Goal: Task Accomplishment & Management: Manage account settings

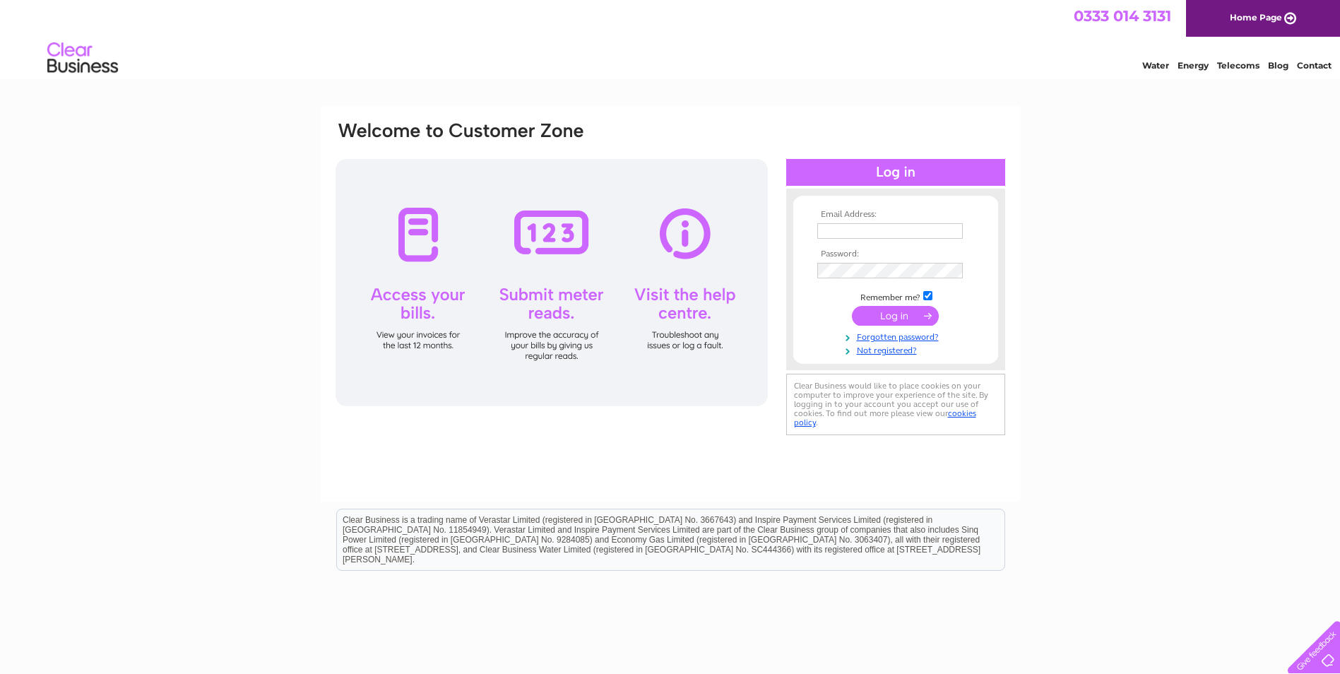
type input "accounts@laneandskillen.co.uk"
click at [881, 314] on input "submit" at bounding box center [895, 316] width 87 height 20
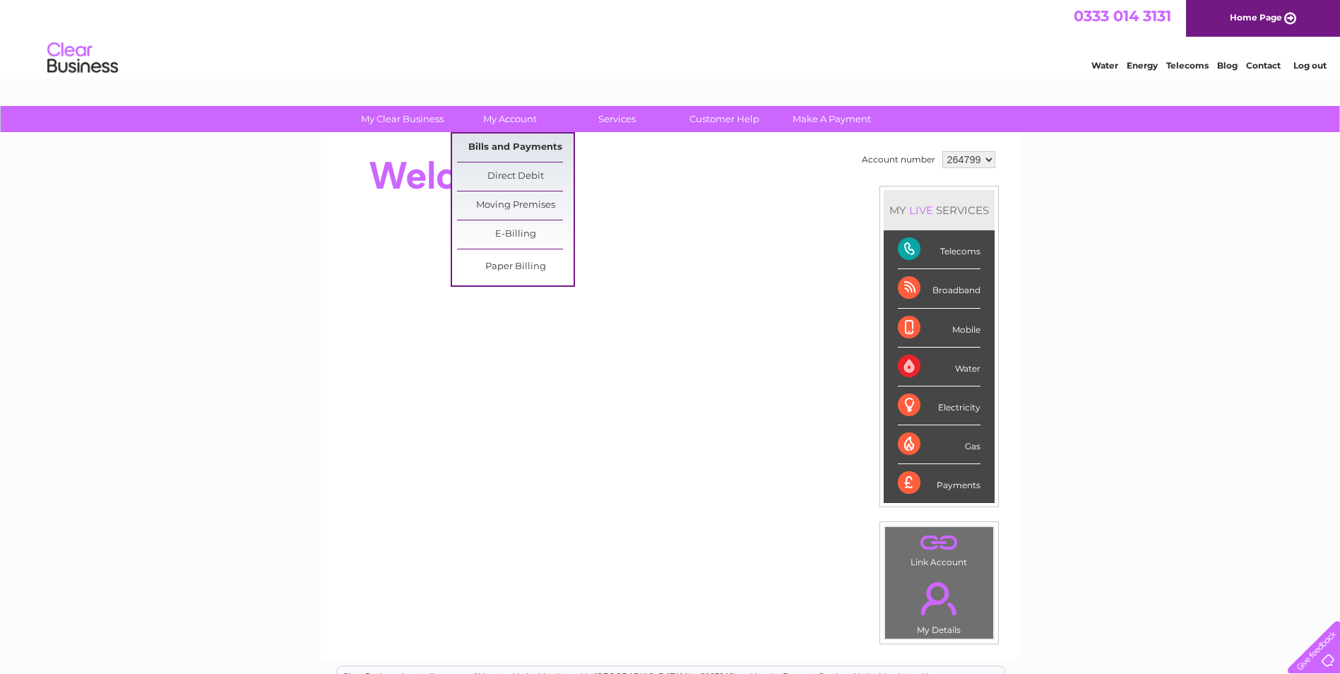
click at [523, 146] on link "Bills and Payments" at bounding box center [515, 148] width 117 height 28
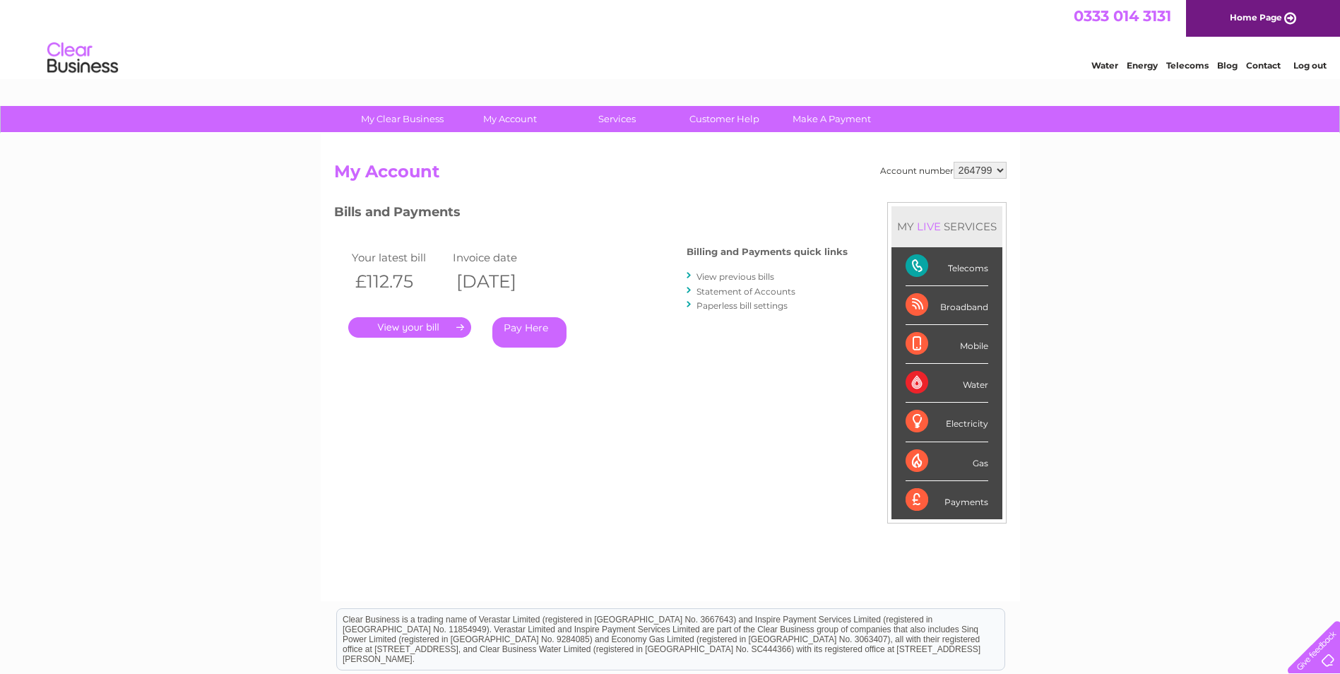
click at [391, 326] on link "." at bounding box center [409, 327] width 123 height 20
